Goal: Task Accomplishment & Management: Use online tool/utility

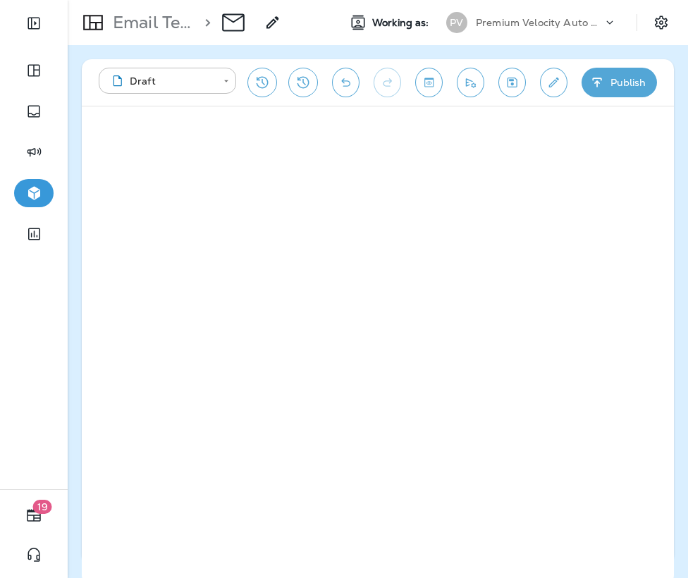
click at [23, 298] on div at bounding box center [34, 382] width 68 height 216
click at [10, 305] on div at bounding box center [34, 382] width 68 height 216
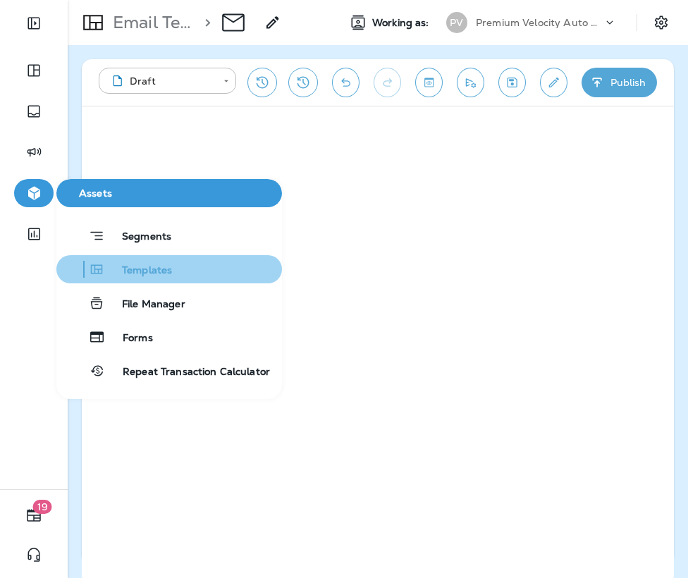
click at [149, 274] on span "Templates" at bounding box center [138, 270] width 67 height 13
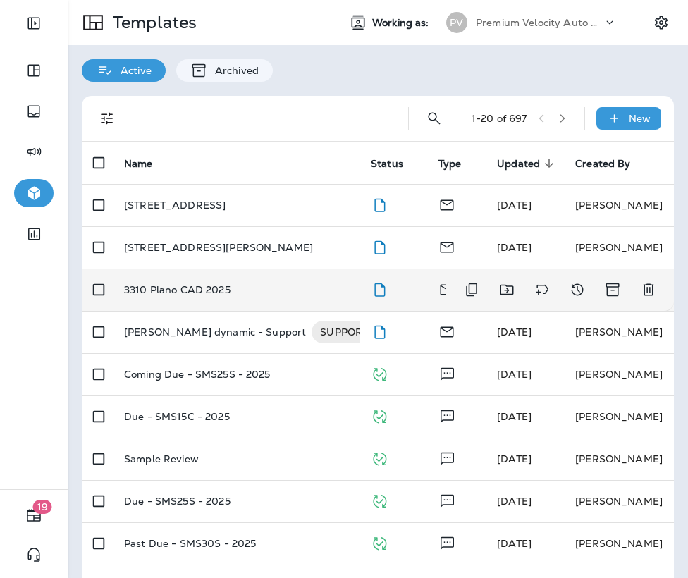
click at [183, 288] on p "3310 Plano CAD 2025" at bounding box center [177, 289] width 107 height 11
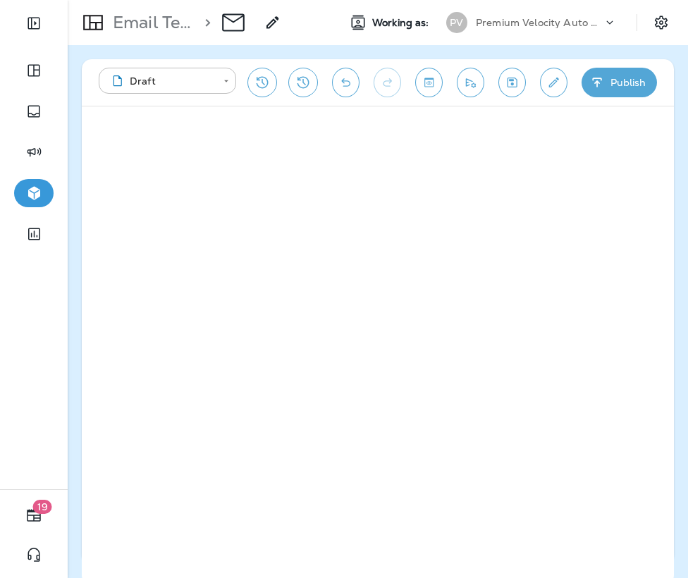
click at [13, 386] on div at bounding box center [34, 382] width 68 height 216
click at [23, 399] on div at bounding box center [34, 382] width 68 height 216
click at [512, 76] on icon "Save" at bounding box center [512, 82] width 15 height 14
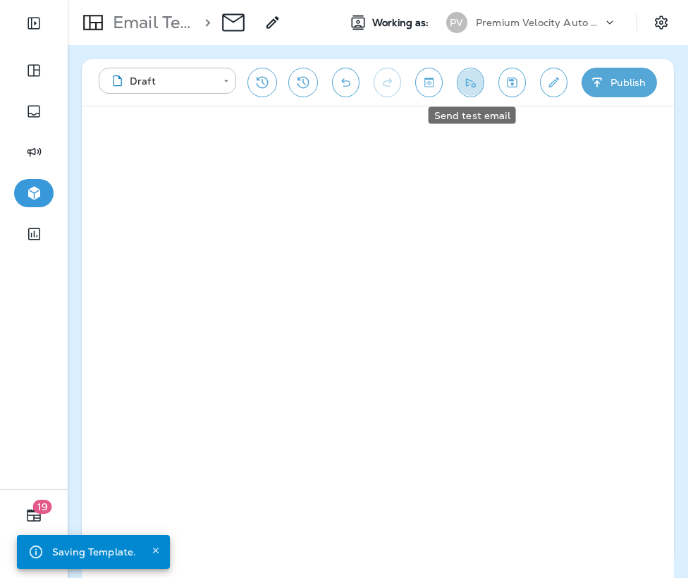
click at [475, 83] on icon "Send test email" at bounding box center [470, 82] width 15 height 14
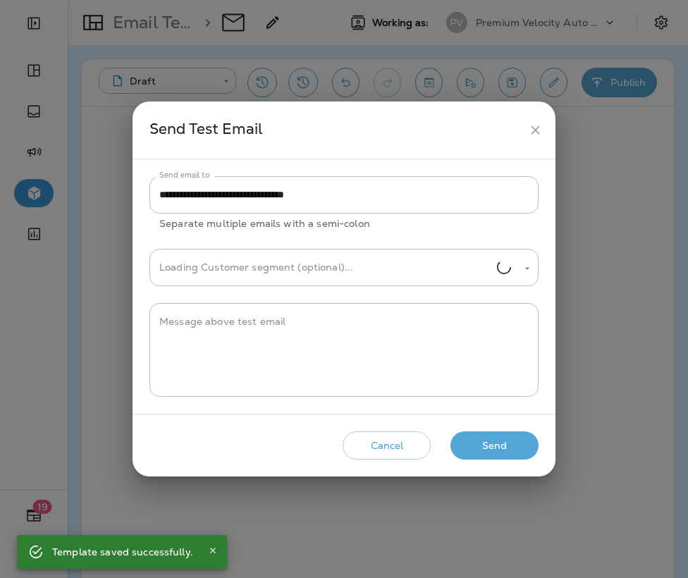
click at [496, 441] on button "Send" at bounding box center [495, 446] width 88 height 29
